Goal: Obtain resource: Download file/media

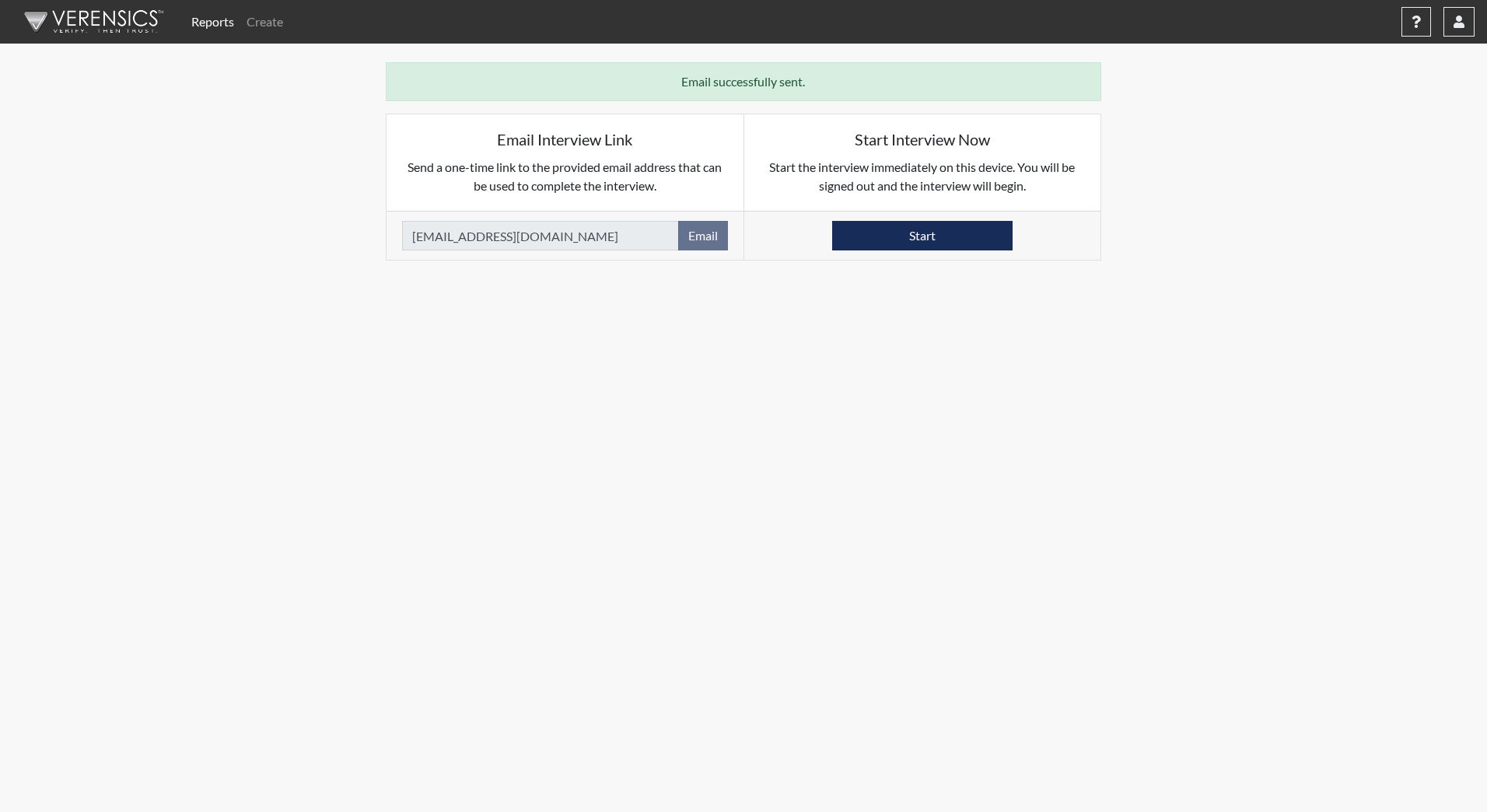
click at [142, 18] on img at bounding box center [91, 22] width 179 height 47
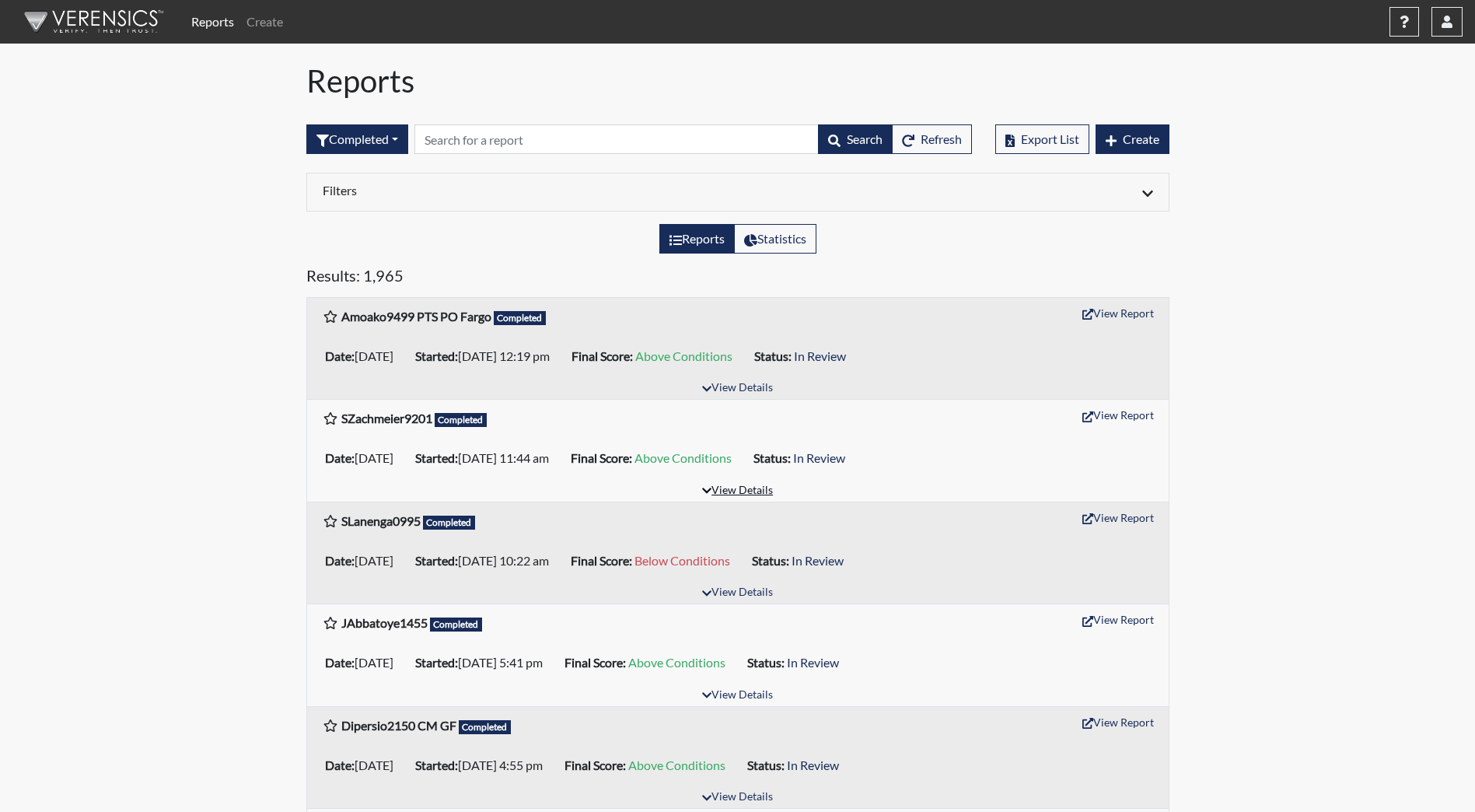
click at [752, 489] on button "View Details" at bounding box center [737, 491] width 85 height 21
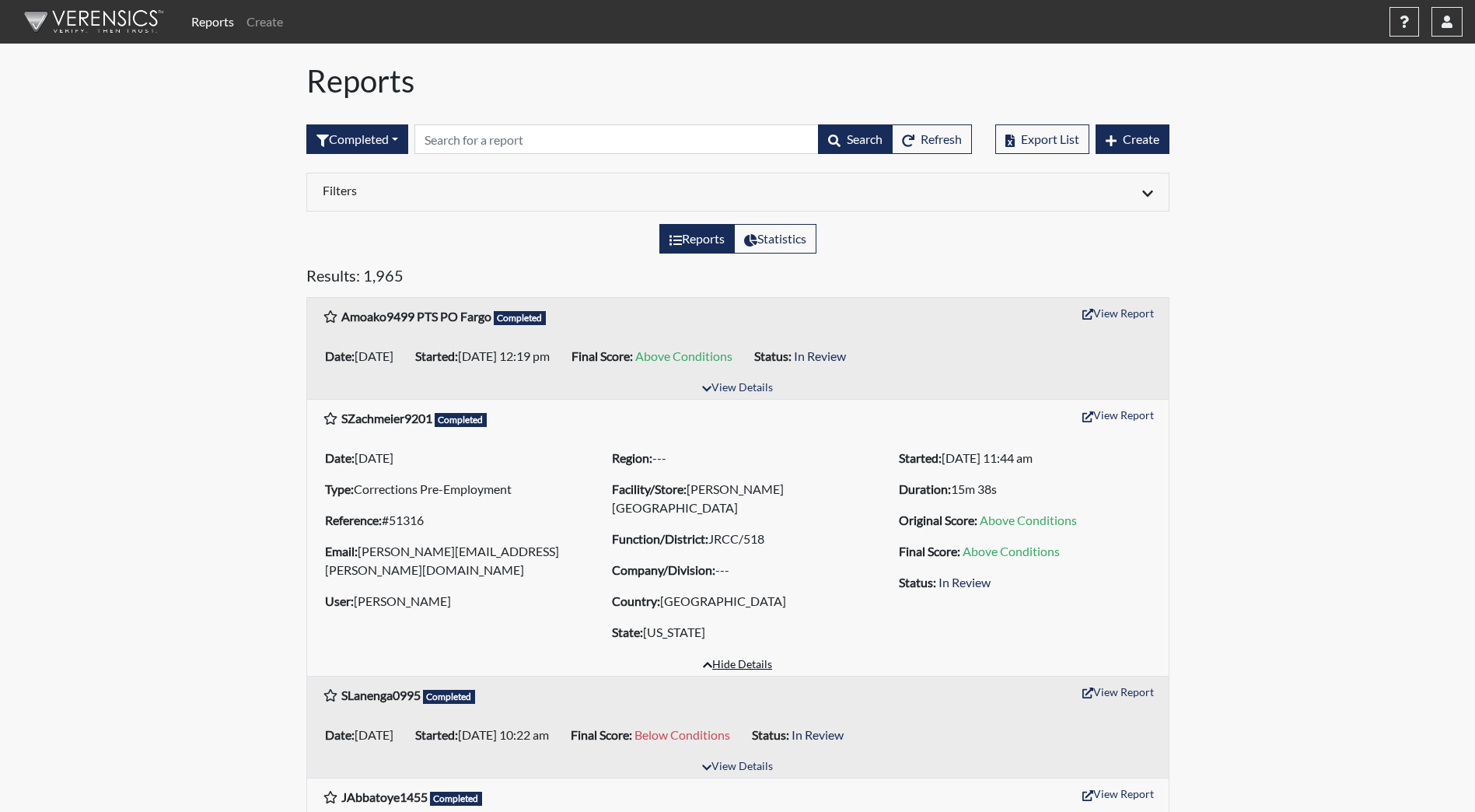
click at [723, 662] on button "Hide Details" at bounding box center [737, 665] width 83 height 21
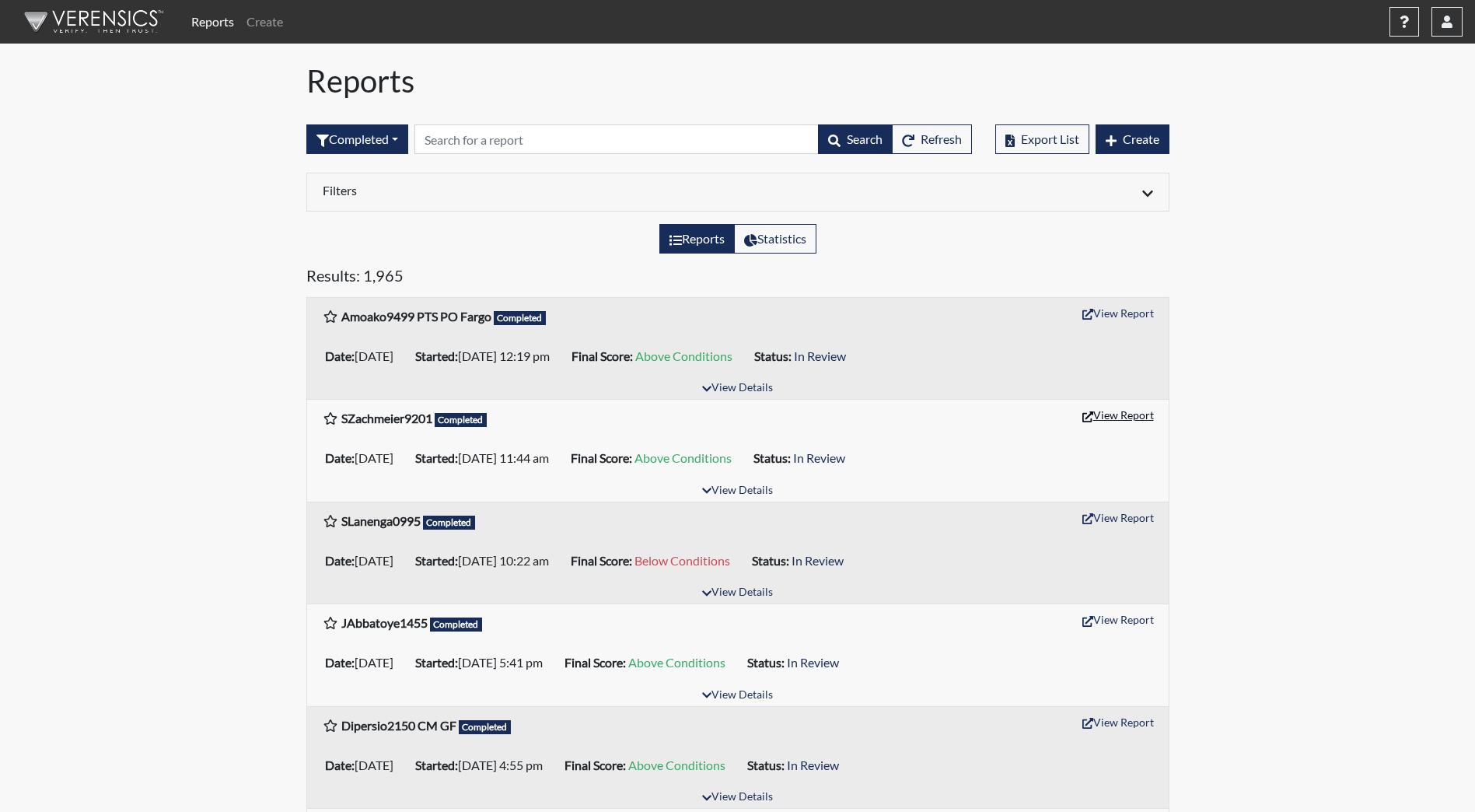
click at [1106, 414] on button "View Report" at bounding box center [1119, 414] width 85 height 24
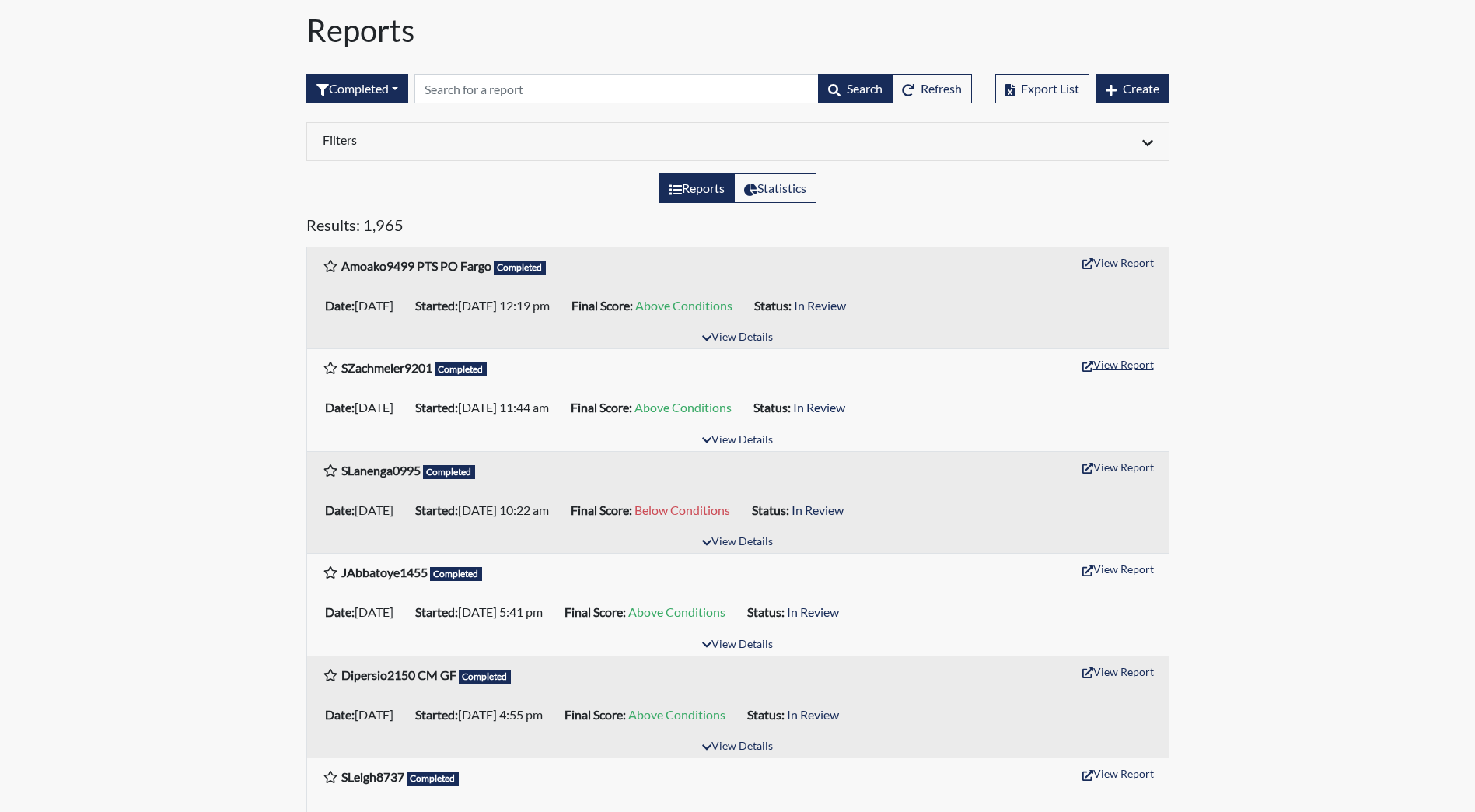
scroll to position [77, 0]
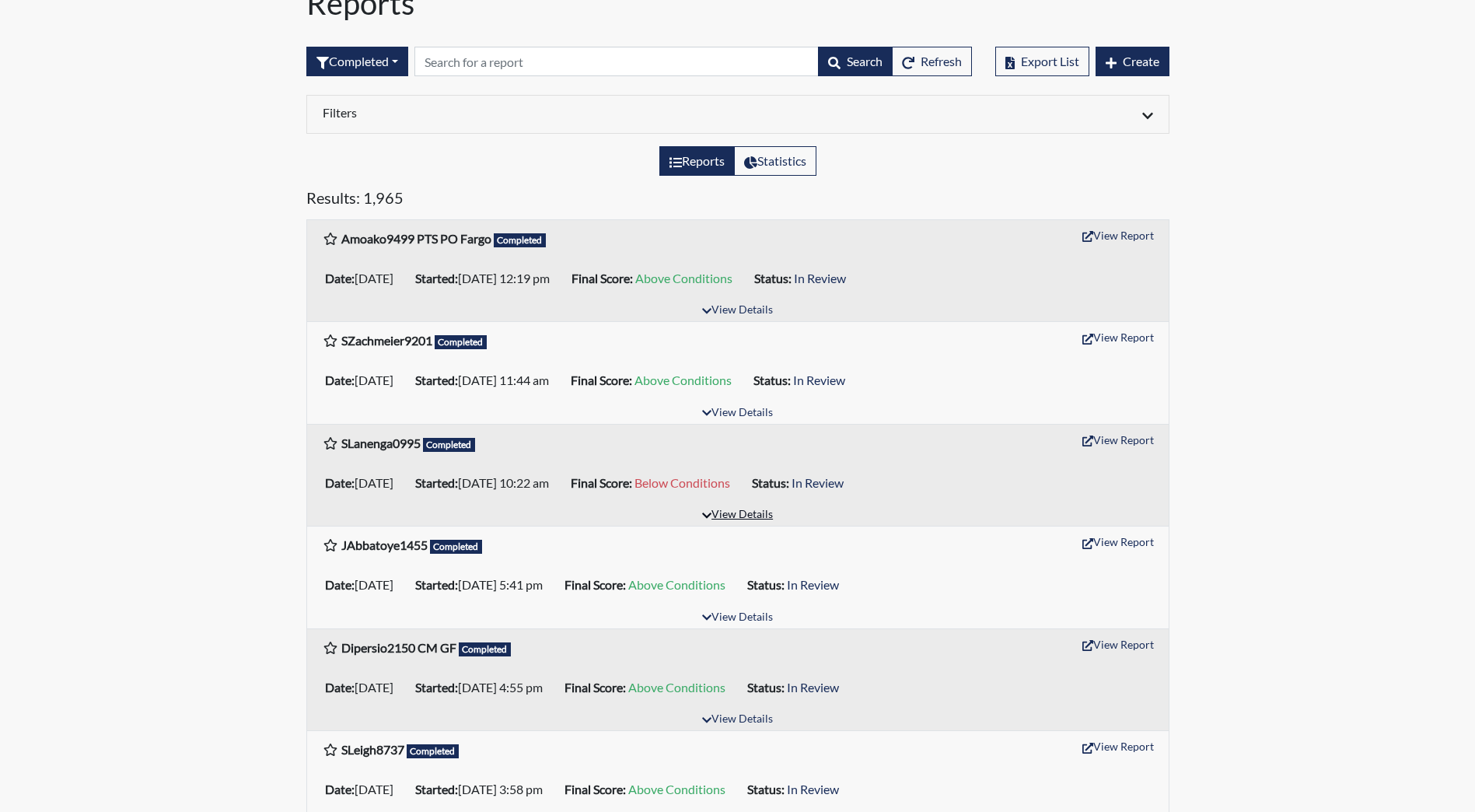
click at [746, 515] on button "View Details" at bounding box center [737, 515] width 85 height 21
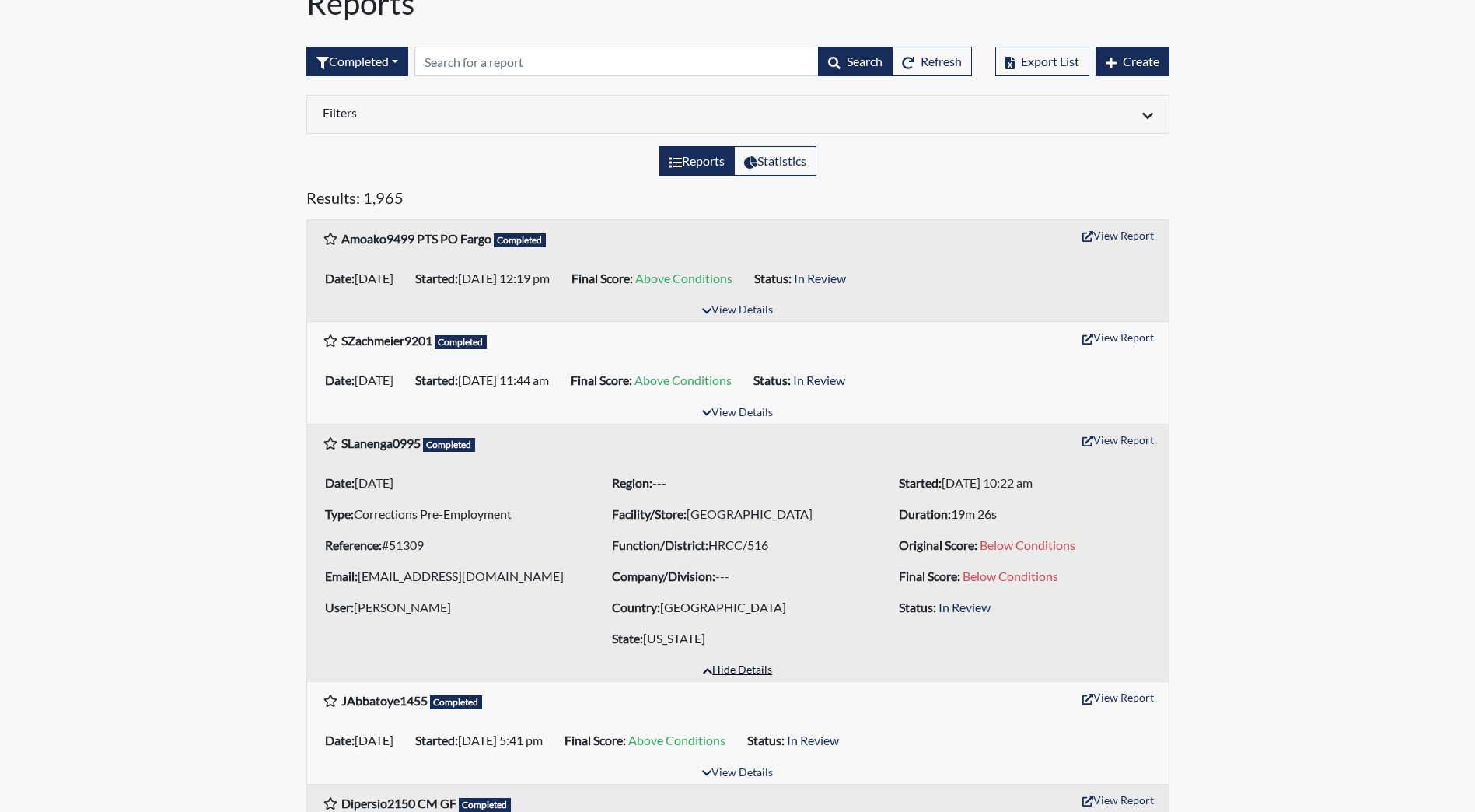
click at [725, 681] on button "Hide Details" at bounding box center [737, 671] width 83 height 21
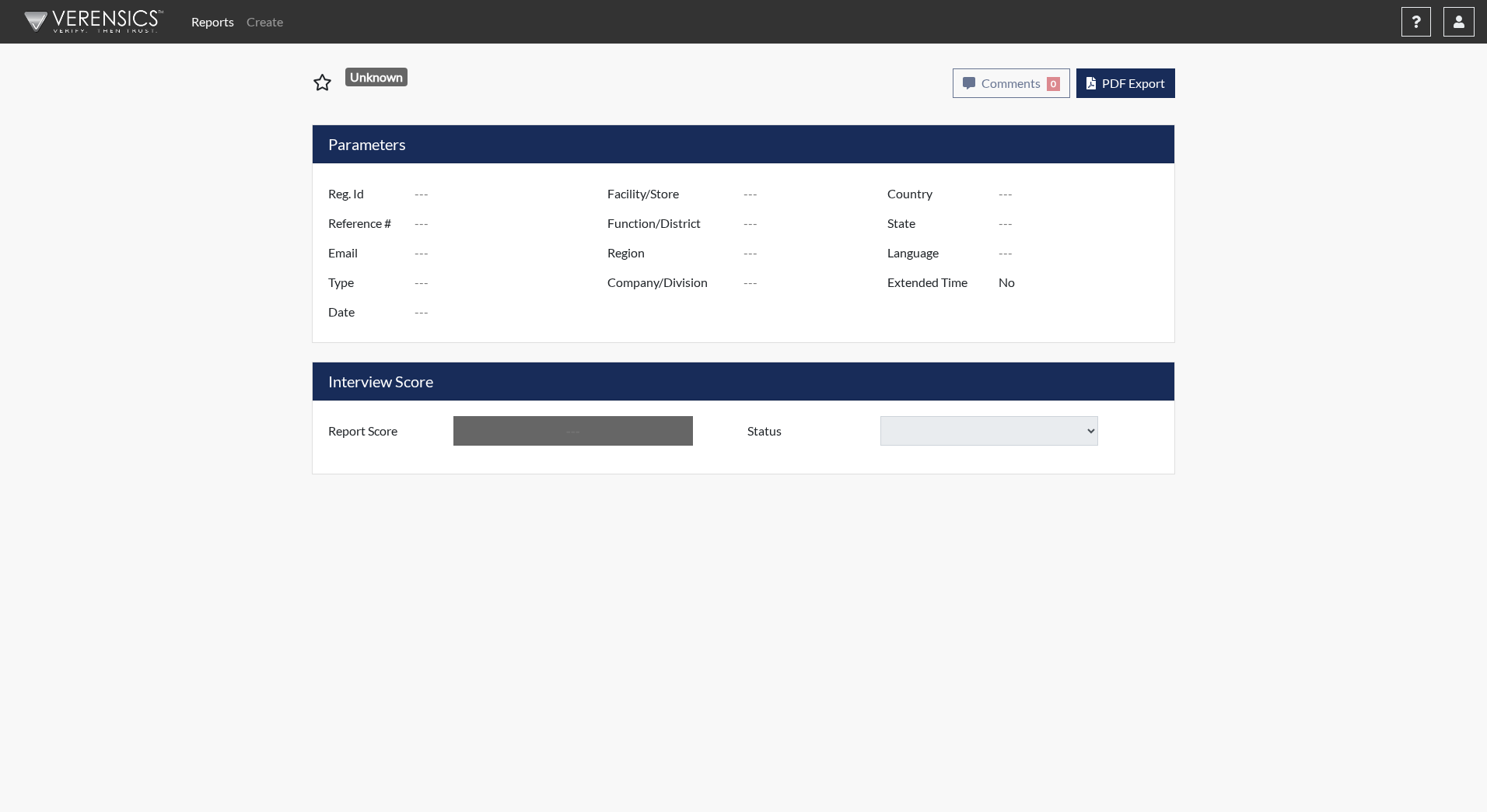
type input "SZachmeier9201"
type input "51316"
type input "[PERSON_NAME][EMAIL_ADDRESS][PERSON_NAME][DOMAIN_NAME]"
type input "Corrections Pre-Employment"
type input "[DATE]"
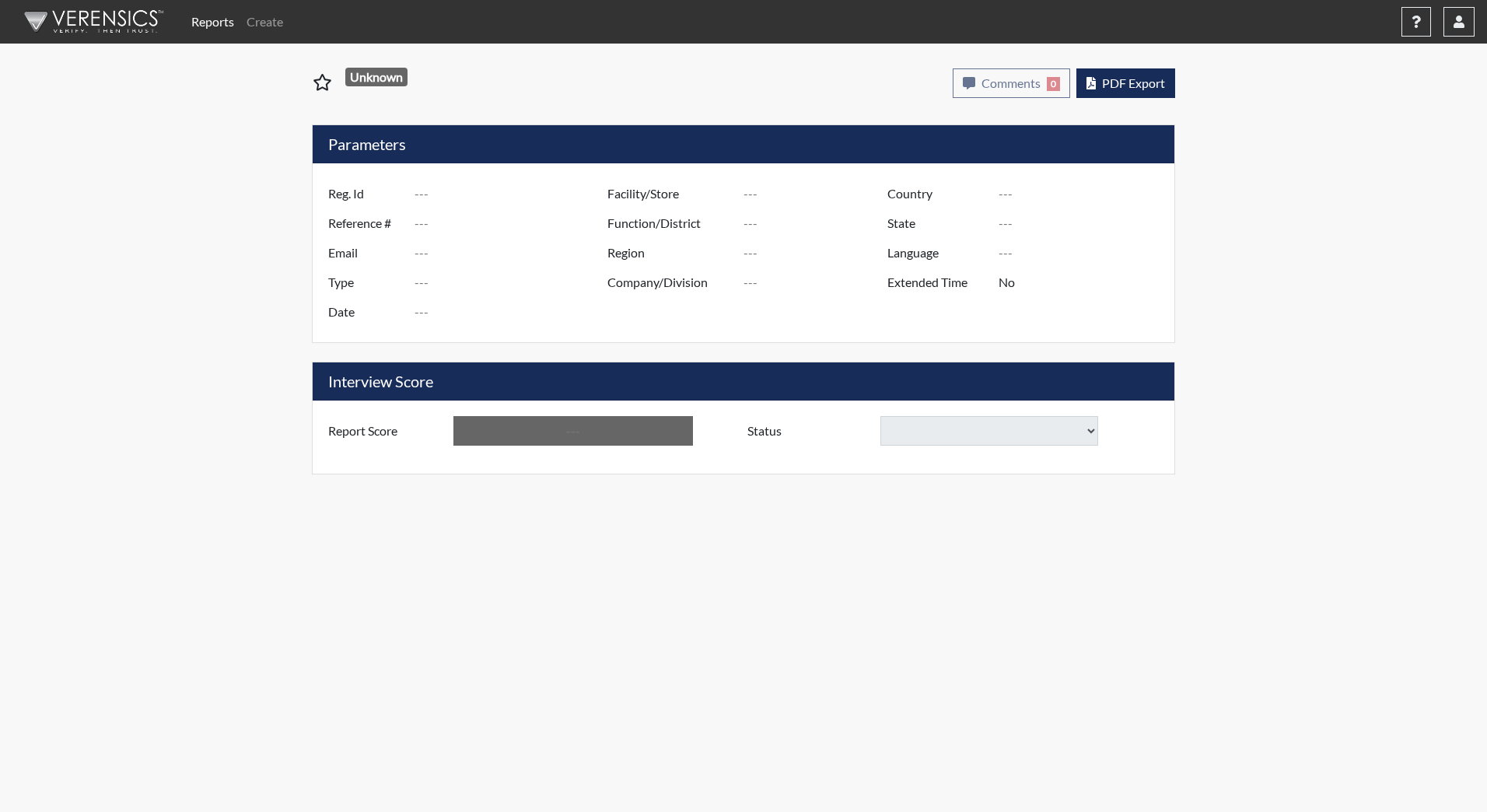
type input "[PERSON_NAME][GEOGRAPHIC_DATA]"
type input "JRCC/518"
type input "[GEOGRAPHIC_DATA]"
type input "[US_STATE]"
type input "English"
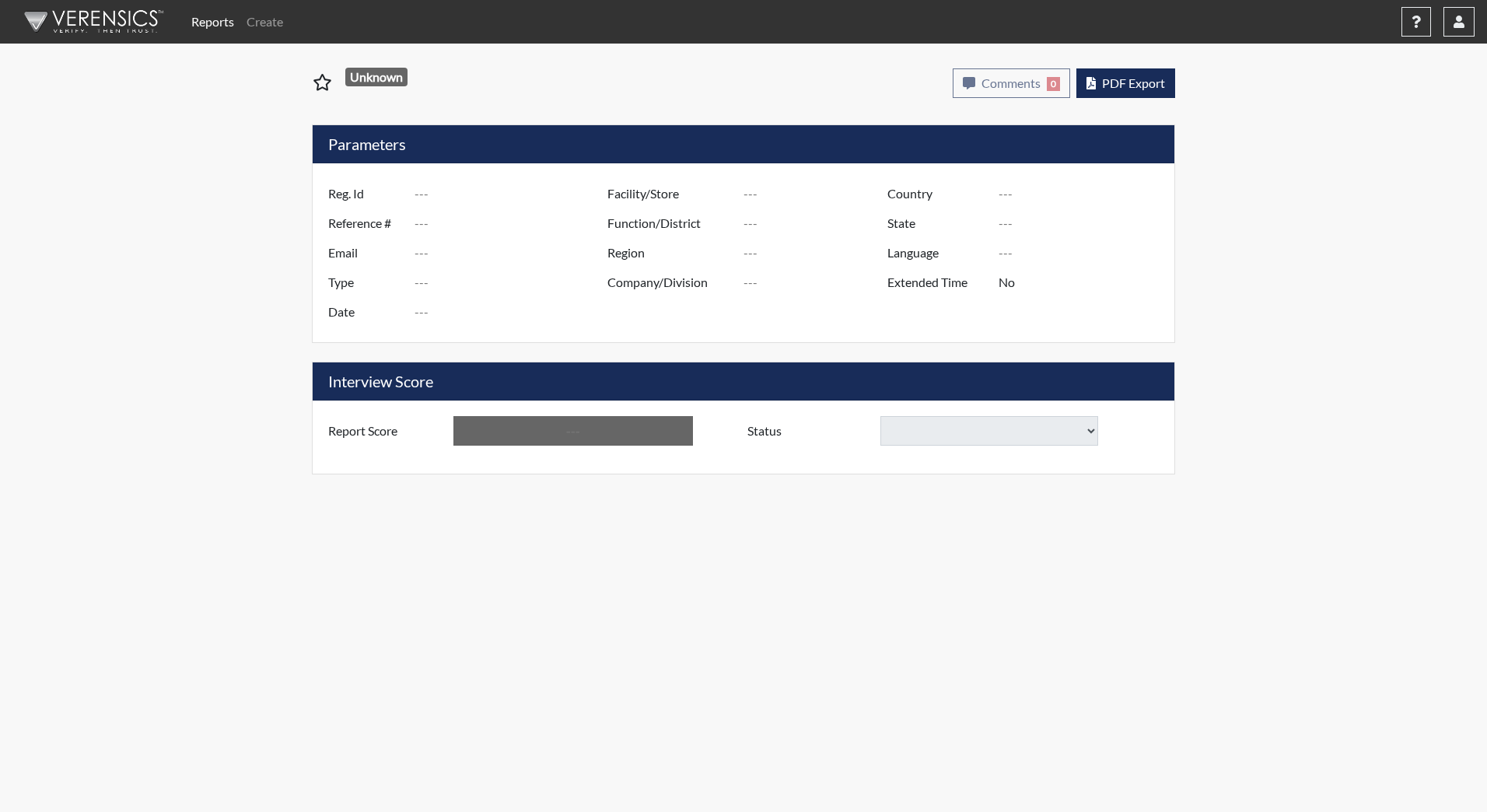
type input "Above Conditions"
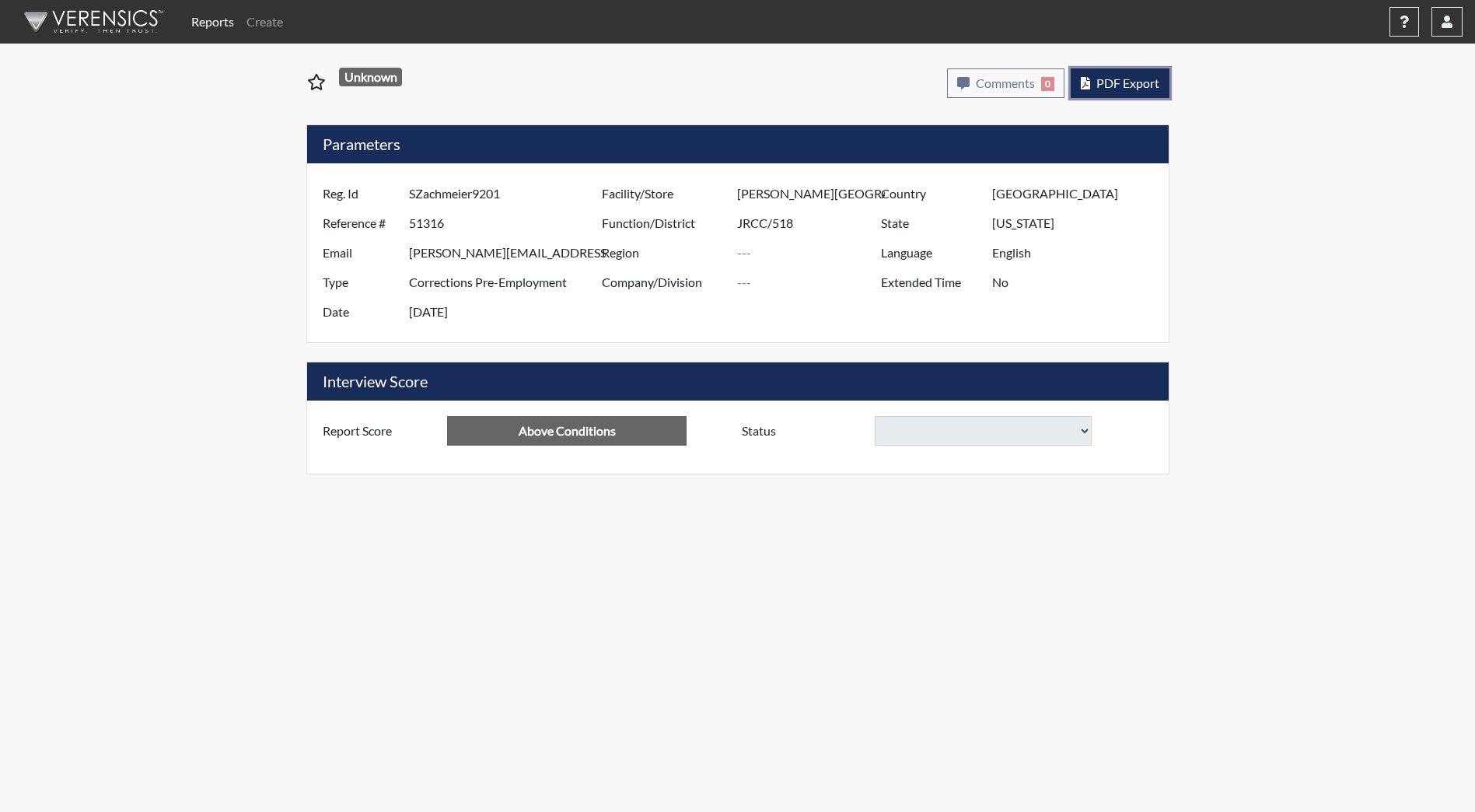
select select
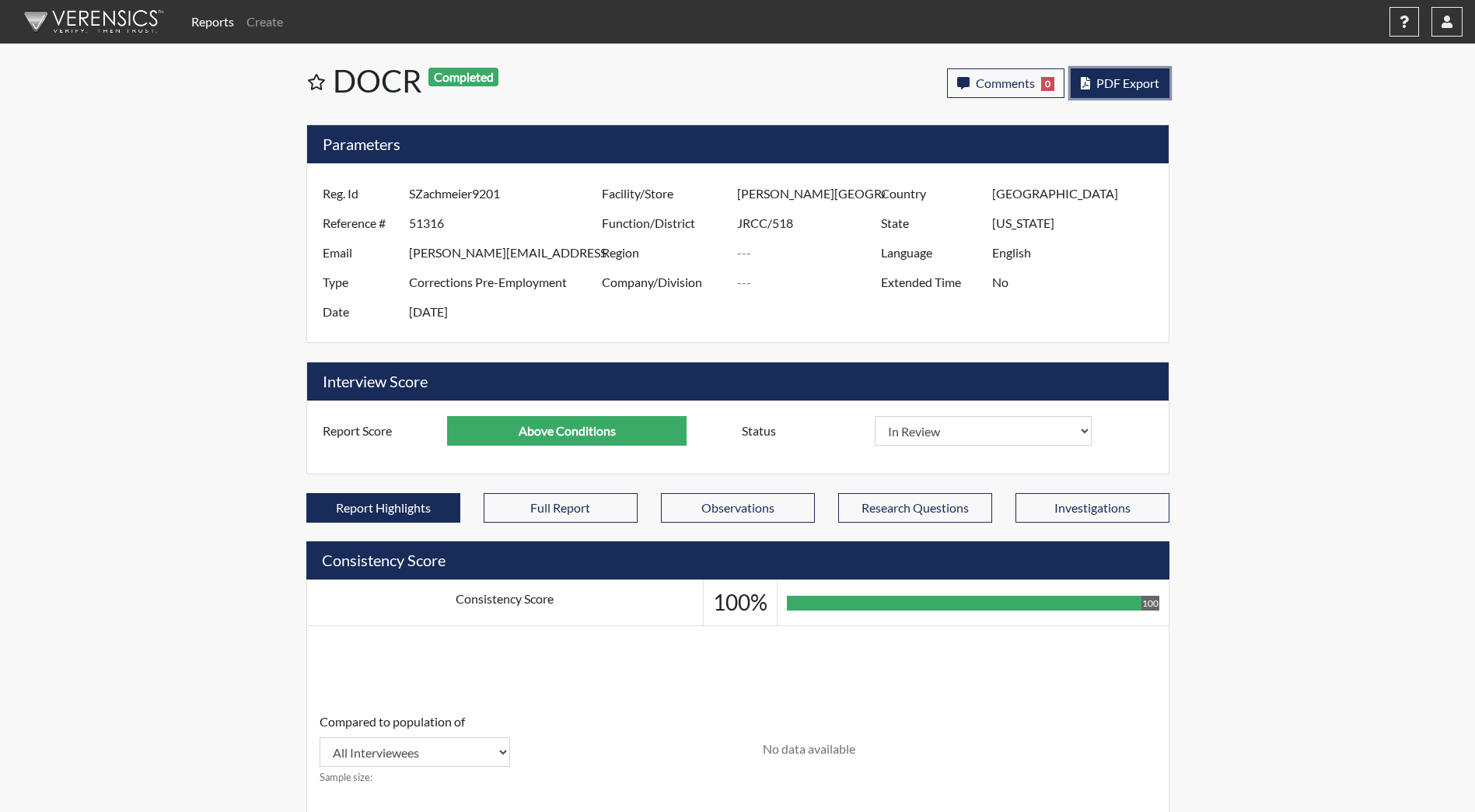
click at [1160, 77] on button "PDF Export" at bounding box center [1120, 83] width 98 height 30
